Goal: Task Accomplishment & Management: Use online tool/utility

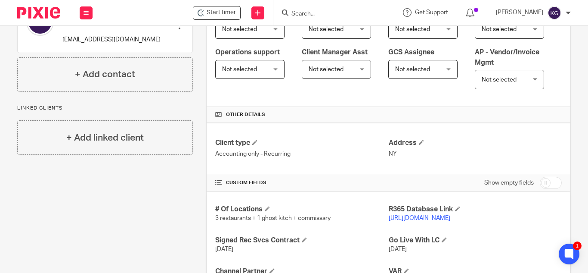
scroll to position [215, 0]
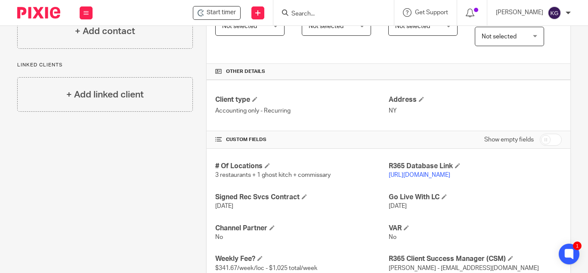
click at [421, 178] on link "https://titis.restaurant365.com/" at bounding box center [420, 175] width 62 height 6
click at [420, 178] on link "https://titis.restaurant365.com/" at bounding box center [420, 175] width 62 height 6
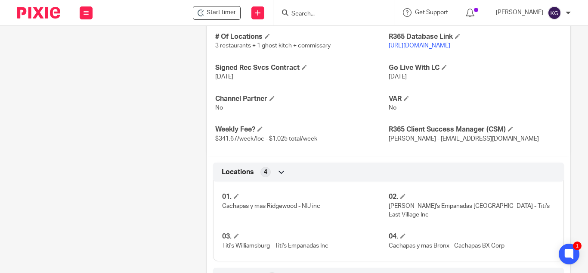
scroll to position [704, 0]
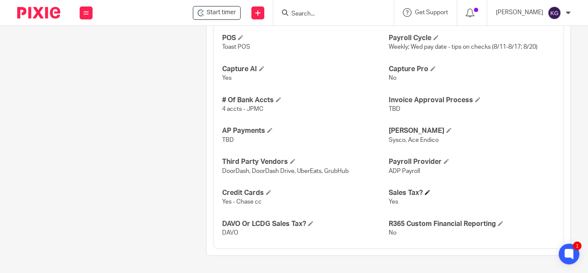
click at [425, 189] on h4 "Sales Tax?" at bounding box center [472, 192] width 166 height 9
click at [425, 191] on span at bounding box center [427, 191] width 5 height 5
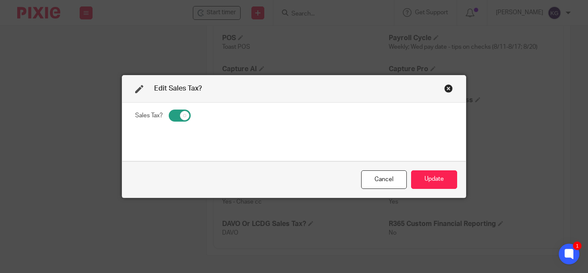
click at [173, 112] on input "checkbox" at bounding box center [180, 115] width 22 height 12
checkbox input "false"
click at [438, 178] on button "Update" at bounding box center [434, 179] width 46 height 19
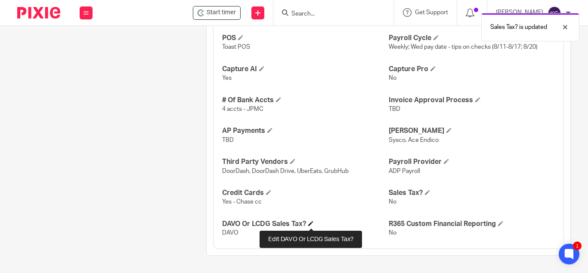
click at [312, 223] on span at bounding box center [310, 222] width 5 height 5
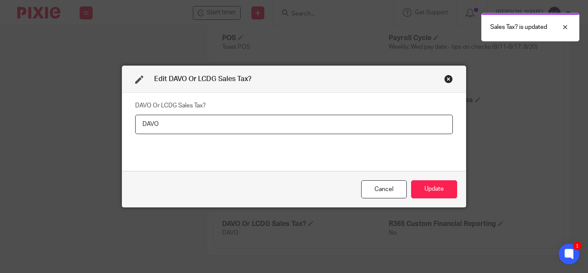
drag, startPoint x: 171, startPoint y: 124, endPoint x: 68, endPoint y: 104, distance: 104.1
click at [68, 104] on div "Edit DAVO Or LCDG Sales Tax? DAVO Or LCDG Sales Tax? DAVO Cancel Update" at bounding box center [294, 136] width 588 height 273
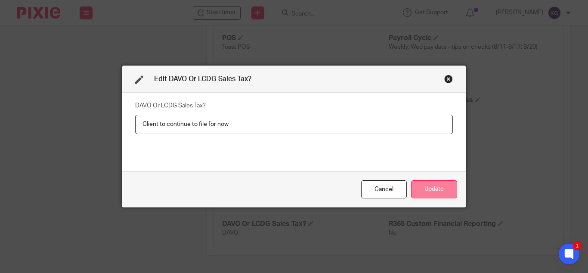
type input "Client to continue to file for now"
click at [443, 189] on button "Update" at bounding box center [434, 189] width 46 height 19
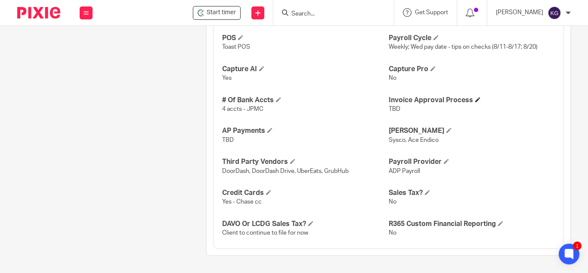
scroll to position [661, 0]
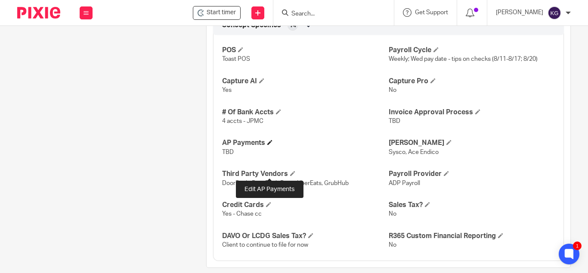
click at [268, 145] on span at bounding box center [269, 142] width 5 height 5
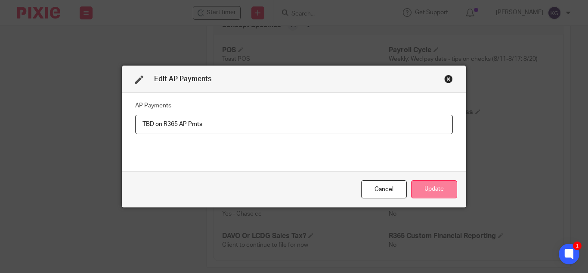
type input "TBD on R365 AP Pmts"
click at [440, 186] on button "Update" at bounding box center [434, 189] width 46 height 19
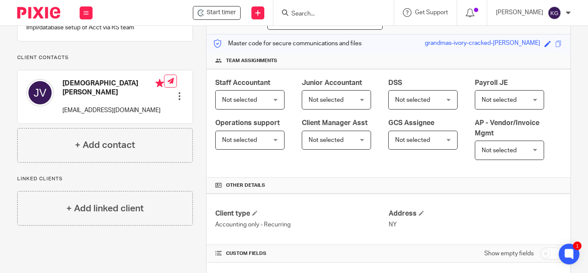
scroll to position [0, 0]
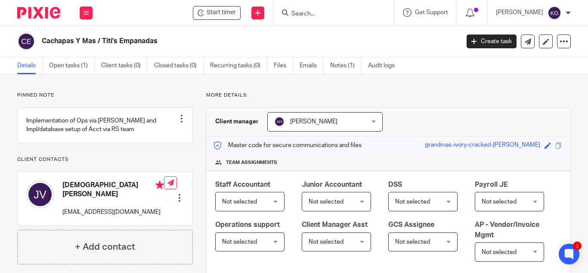
click at [332, 9] on form at bounding box center [337, 12] width 92 height 11
click at [327, 13] on input "Search" at bounding box center [330, 14] width 78 height 8
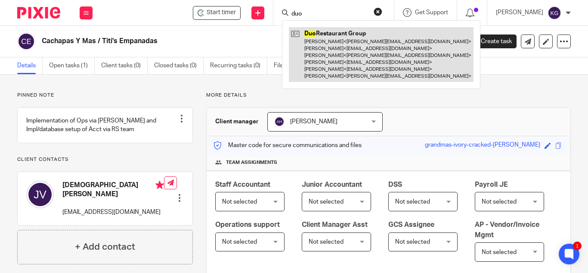
type input "duo"
click at [315, 40] on link at bounding box center [381, 54] width 185 height 55
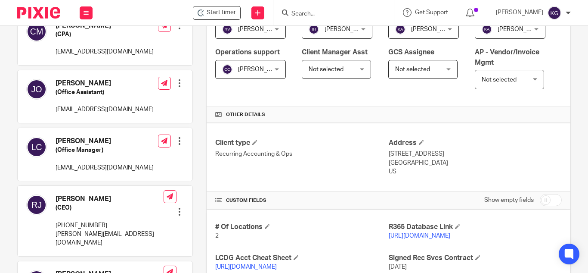
scroll to position [215, 0]
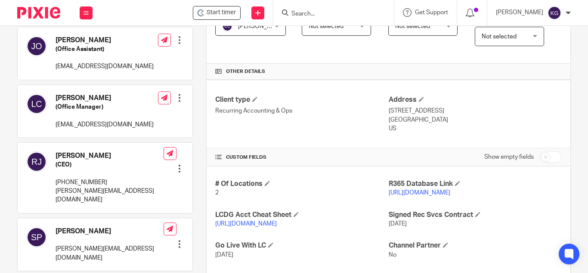
click at [417, 196] on link "https://dinewithduo.restaurant365.com/" at bounding box center [420, 192] width 62 height 6
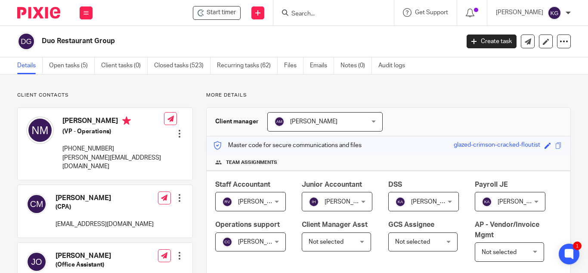
click at [322, 15] on input "Search" at bounding box center [330, 14] width 78 height 8
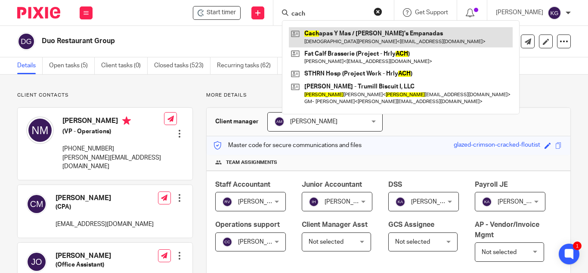
type input "cach"
click at [330, 37] on link at bounding box center [401, 37] width 224 height 20
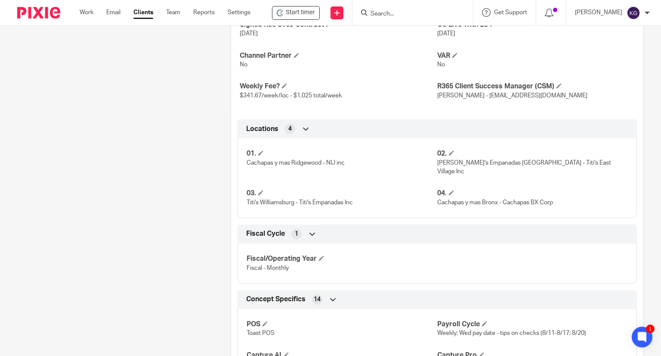
scroll to position [301, 0]
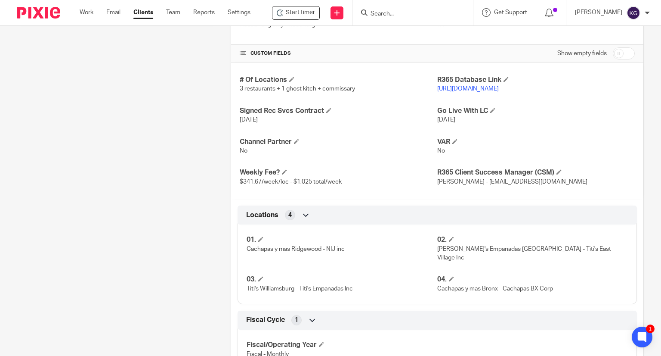
click at [588, 49] on input "checkbox" at bounding box center [624, 53] width 22 height 12
checkbox input "true"
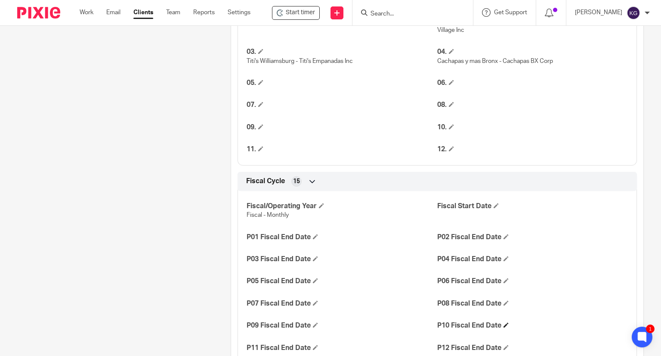
scroll to position [689, 0]
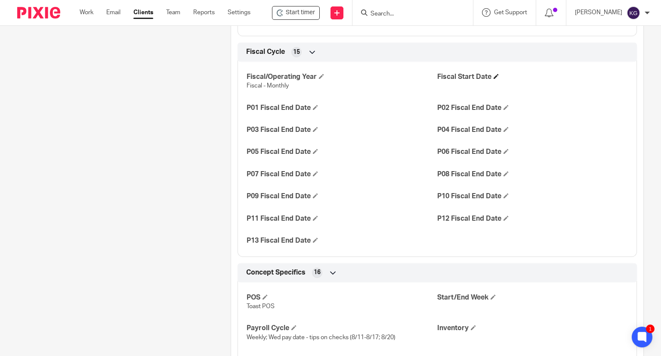
click at [493, 72] on h4 "Fiscal Start Date" at bounding box center [533, 76] width 191 height 9
click at [494, 74] on span at bounding box center [496, 76] width 5 height 5
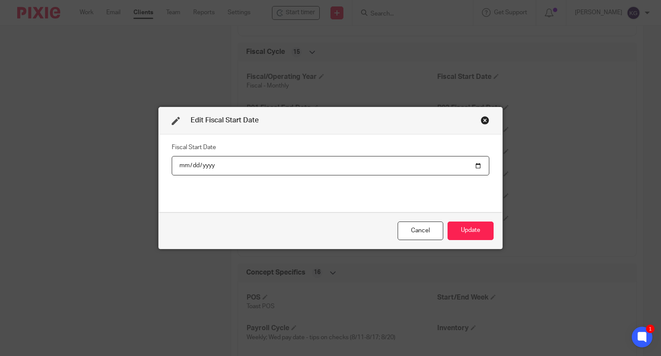
click at [484, 115] on div "Edit Fiscal Start Date" at bounding box center [331, 120] width 344 height 27
click at [482, 121] on div "Close this dialog window" at bounding box center [485, 120] width 9 height 9
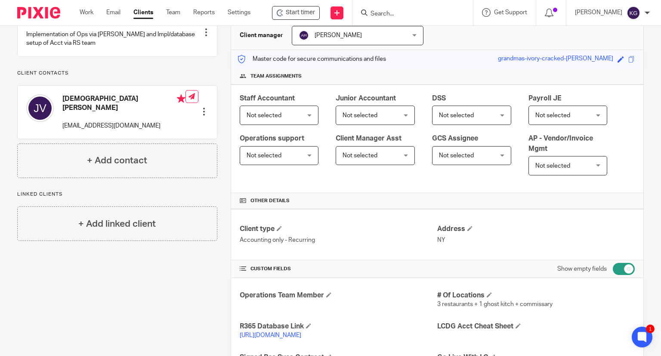
scroll to position [0, 0]
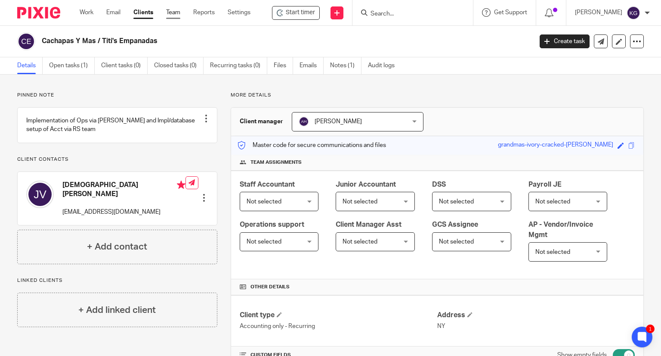
click at [174, 12] on link "Team" at bounding box center [173, 12] width 14 height 9
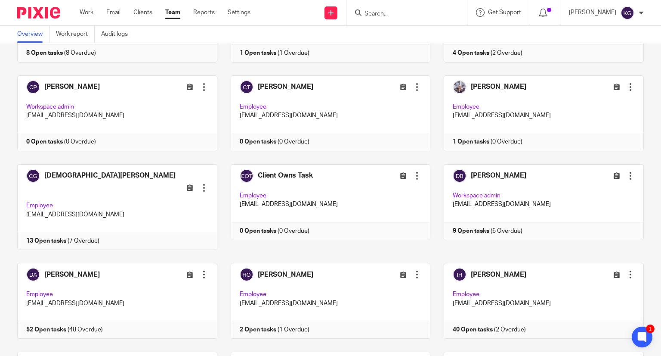
scroll to position [603, 0]
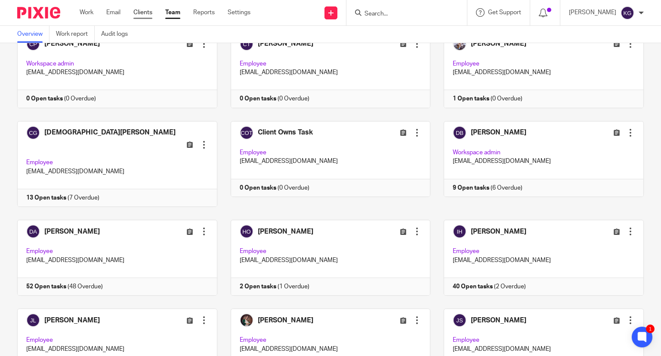
click at [136, 14] on link "Clients" at bounding box center [142, 12] width 19 height 9
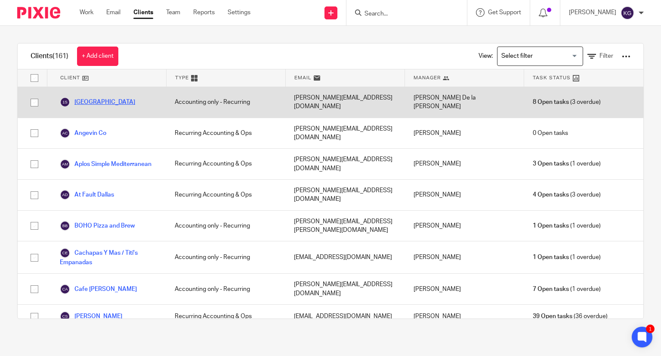
click at [105, 101] on link "[GEOGRAPHIC_DATA]" at bounding box center [97, 102] width 75 height 10
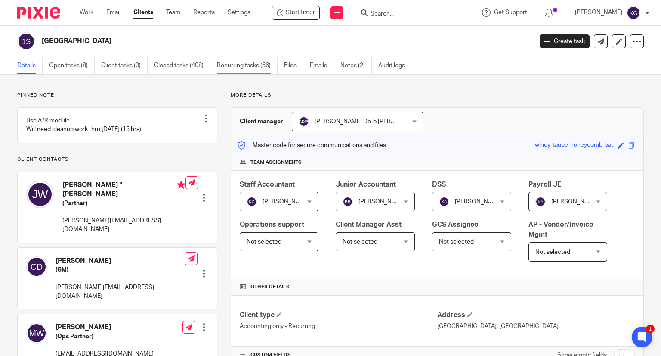
click at [256, 68] on link "Recurring tasks (66)" at bounding box center [247, 65] width 61 height 17
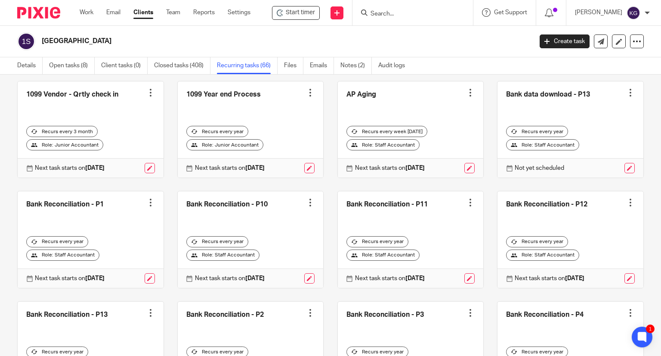
scroll to position [86, 0]
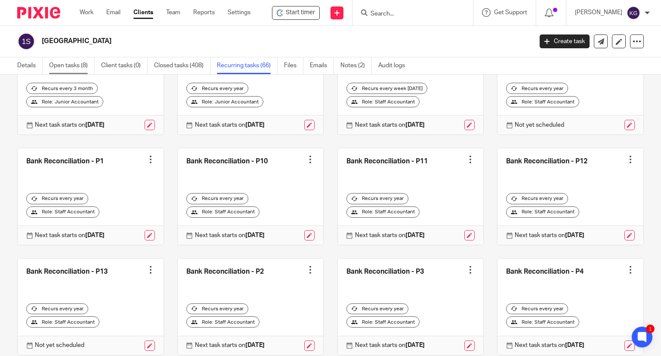
click at [77, 65] on link "Open tasks (8)" at bounding box center [72, 65] width 46 height 17
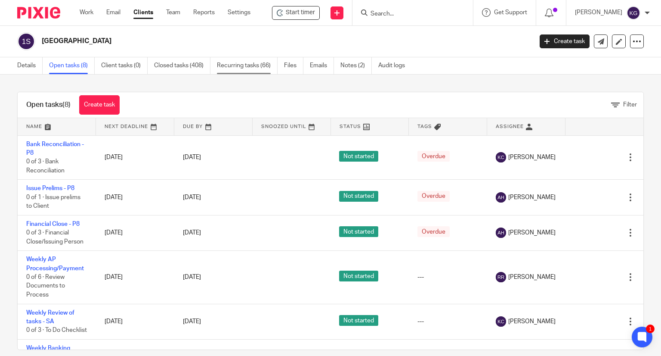
click at [241, 63] on link "Recurring tasks (66)" at bounding box center [247, 65] width 61 height 17
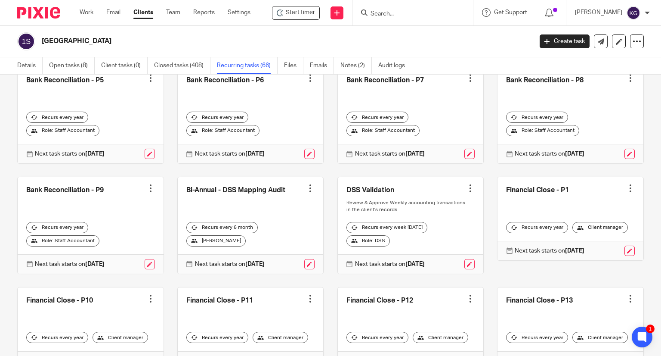
scroll to position [431, 0]
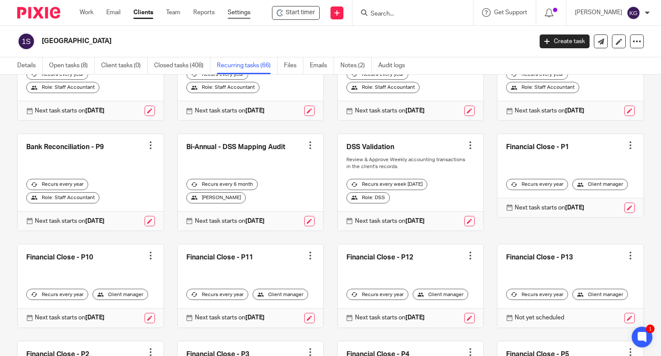
click at [245, 11] on link "Settings" at bounding box center [239, 12] width 23 height 9
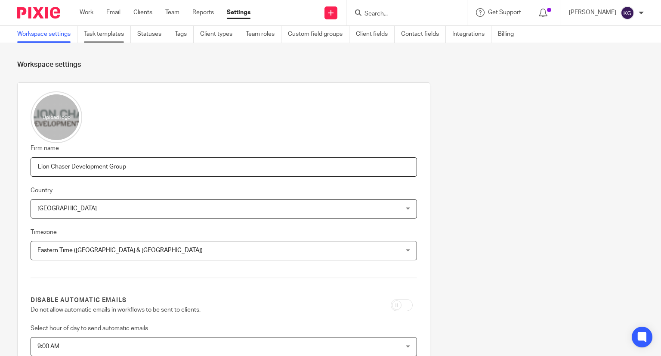
click at [109, 35] on link "Task templates" at bounding box center [107, 34] width 47 height 17
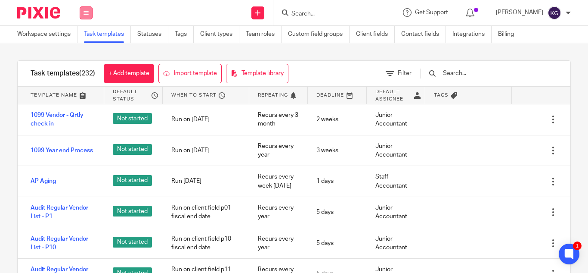
click at [83, 10] on button at bounding box center [86, 12] width 13 height 13
click at [81, 74] on li "Team" at bounding box center [86, 78] width 24 height 12
click at [83, 92] on link "Reports" at bounding box center [85, 91] width 22 height 6
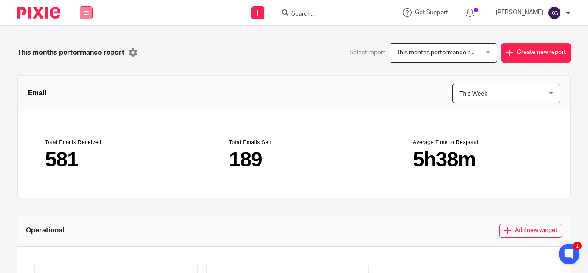
click at [85, 14] on icon at bounding box center [86, 12] width 5 height 5
click at [81, 79] on link "Team" at bounding box center [81, 78] width 14 height 6
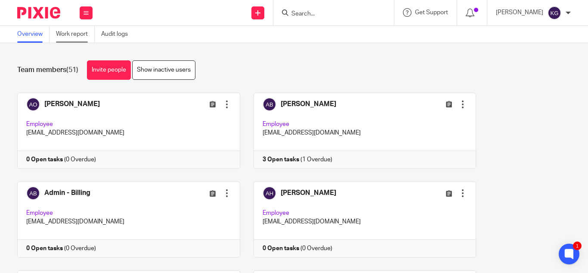
click at [74, 29] on link "Work report" at bounding box center [75, 34] width 39 height 17
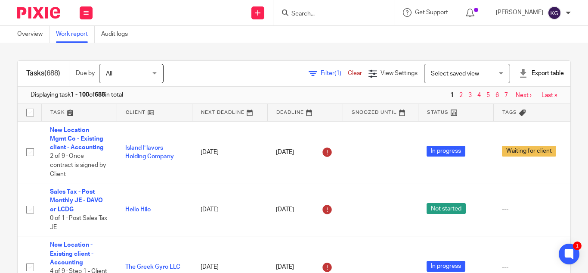
click at [549, 70] on div "Export table" at bounding box center [541, 73] width 45 height 9
click at [509, 105] on link "Excel spreadsheet" at bounding box center [520, 105] width 50 height 6
click at [310, 13] on input "Search" at bounding box center [330, 14] width 78 height 8
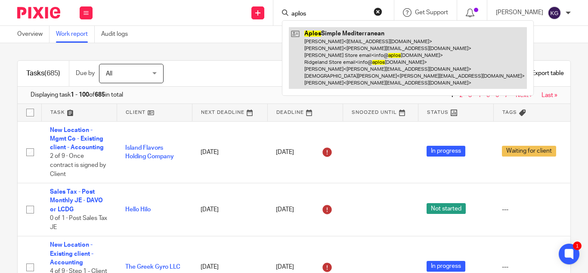
type input "aplos"
click at [393, 62] on link at bounding box center [408, 58] width 238 height 62
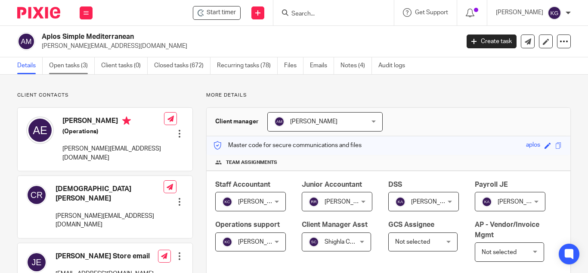
click at [60, 67] on link "Open tasks (3)" at bounding box center [72, 65] width 46 height 17
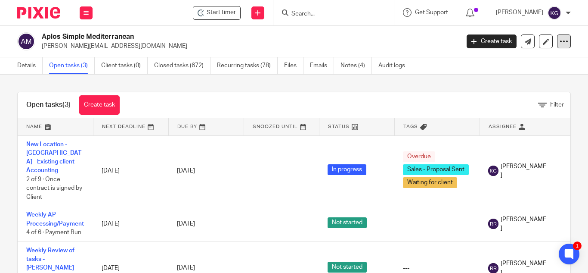
click at [560, 41] on icon at bounding box center [564, 41] width 9 height 9
click at [545, 62] on link "Export data" at bounding box center [536, 63] width 48 height 12
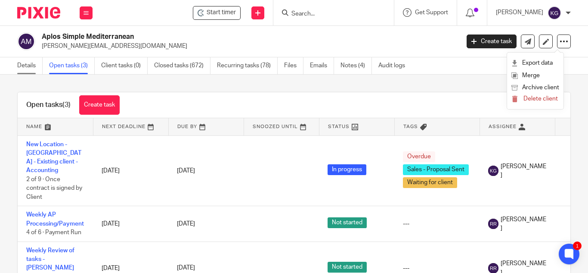
click at [22, 64] on link "Details" at bounding box center [29, 65] width 25 height 17
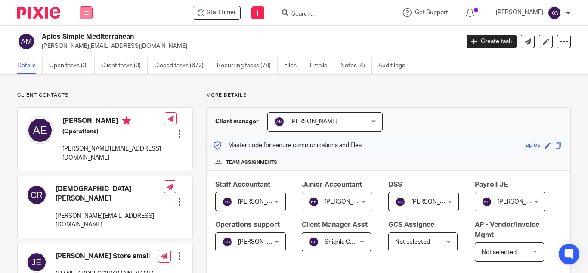
click at [84, 13] on icon at bounding box center [86, 12] width 5 height 5
click at [84, 78] on link "Team" at bounding box center [81, 78] width 14 height 6
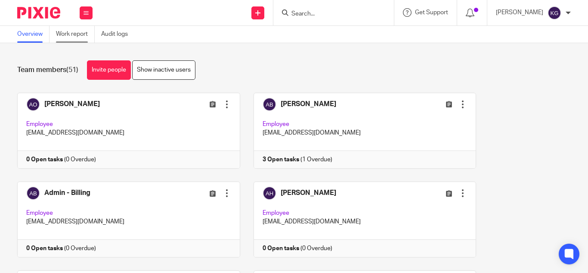
click at [76, 31] on link "Work report" at bounding box center [75, 34] width 39 height 17
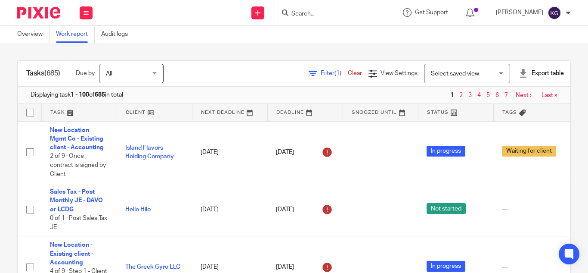
click at [470, 73] on span "Select saved view" at bounding box center [462, 73] width 63 height 18
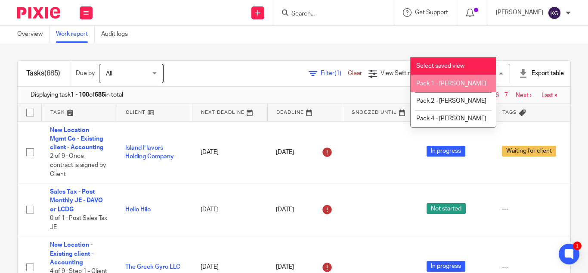
scroll to position [26, 0]
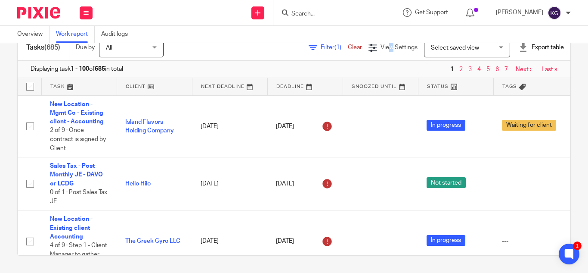
click at [378, 43] on div "Tasks (685) Due by All All Today Tomorrow This week Next week This month Next m…" at bounding box center [294, 158] width 588 height 230
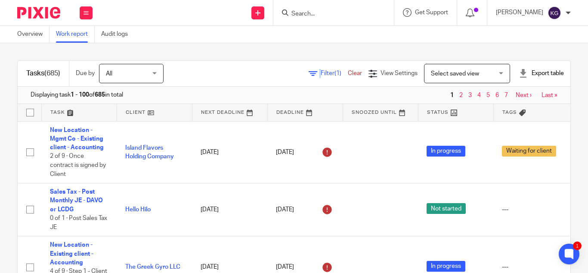
click at [309, 72] on link "Filter (1)" at bounding box center [328, 73] width 39 height 6
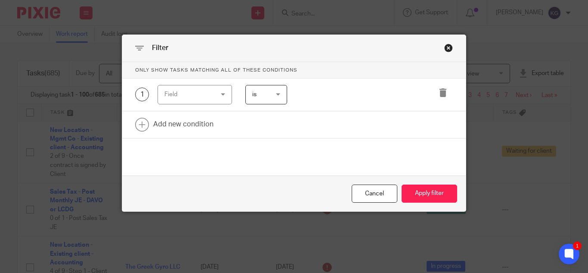
click at [220, 96] on div "Field" at bounding box center [195, 94] width 74 height 19
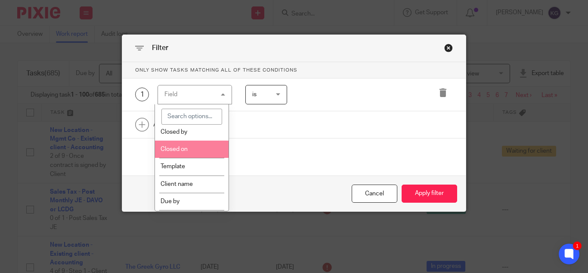
scroll to position [172, 0]
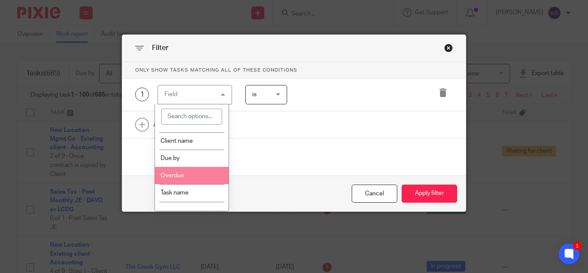
click at [186, 175] on li "Overdue" at bounding box center [192, 175] width 74 height 17
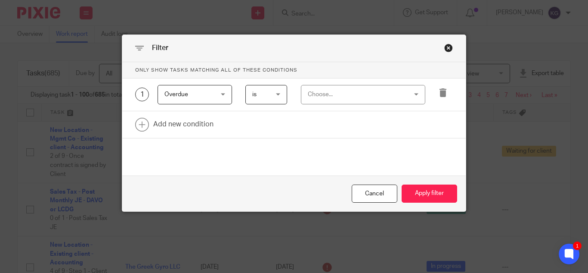
click at [370, 90] on div "Choose..." at bounding box center [355, 94] width 94 height 18
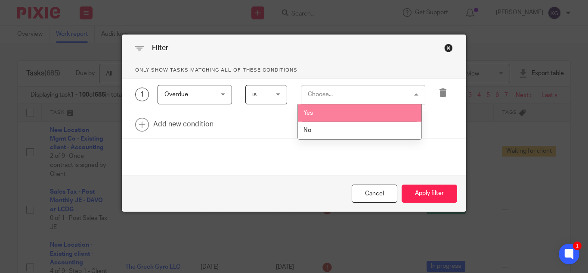
click at [344, 109] on li "Yes" at bounding box center [360, 113] width 124 height 18
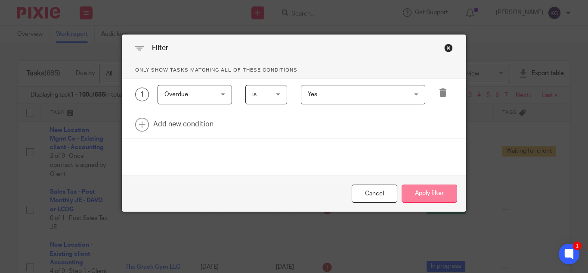
click at [433, 192] on button "Apply filter" at bounding box center [430, 193] width 56 height 19
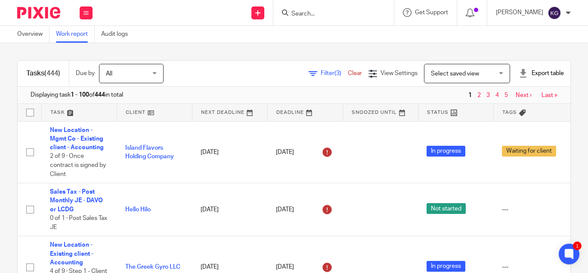
click at [537, 73] on div "Export table" at bounding box center [541, 73] width 45 height 9
click at [518, 92] on link "CSV format" at bounding box center [510, 93] width 31 height 6
